Goal: Information Seeking & Learning: Compare options

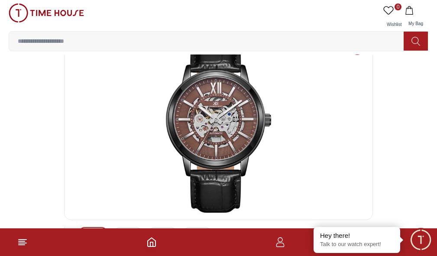
scroll to position [43, 0]
